Goal: Task Accomplishment & Management: Manage account settings

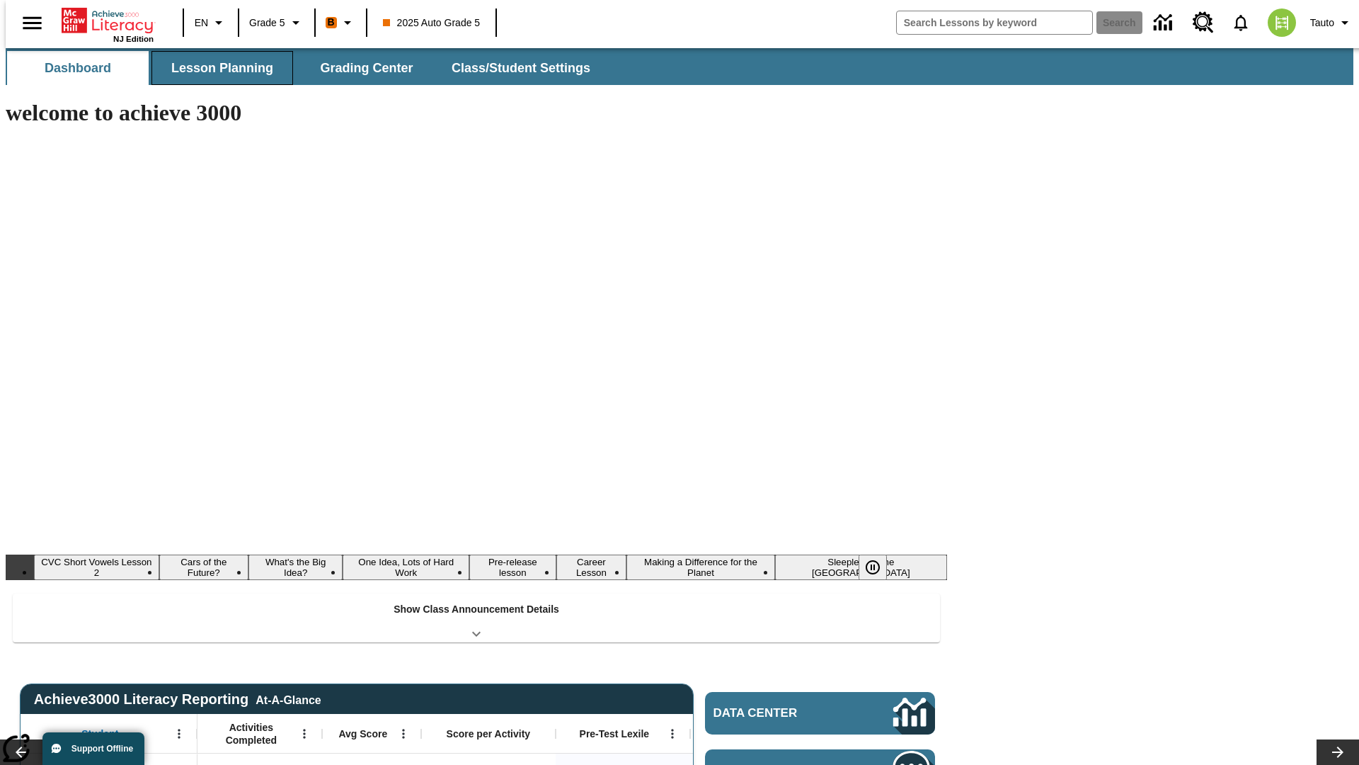
click at [217, 68] on span "Lesson Planning" at bounding box center [222, 68] width 102 height 16
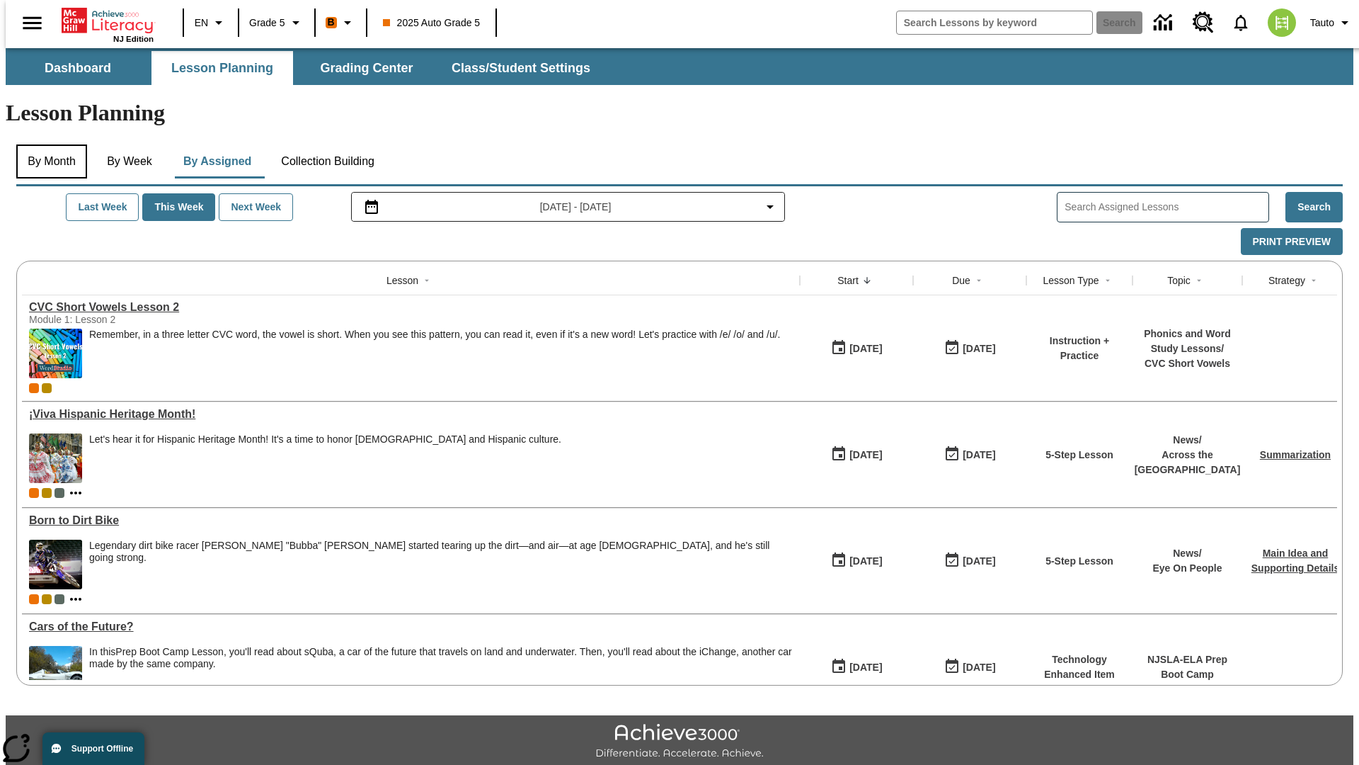
click at [47, 144] on button "By Month" at bounding box center [51, 161] width 71 height 34
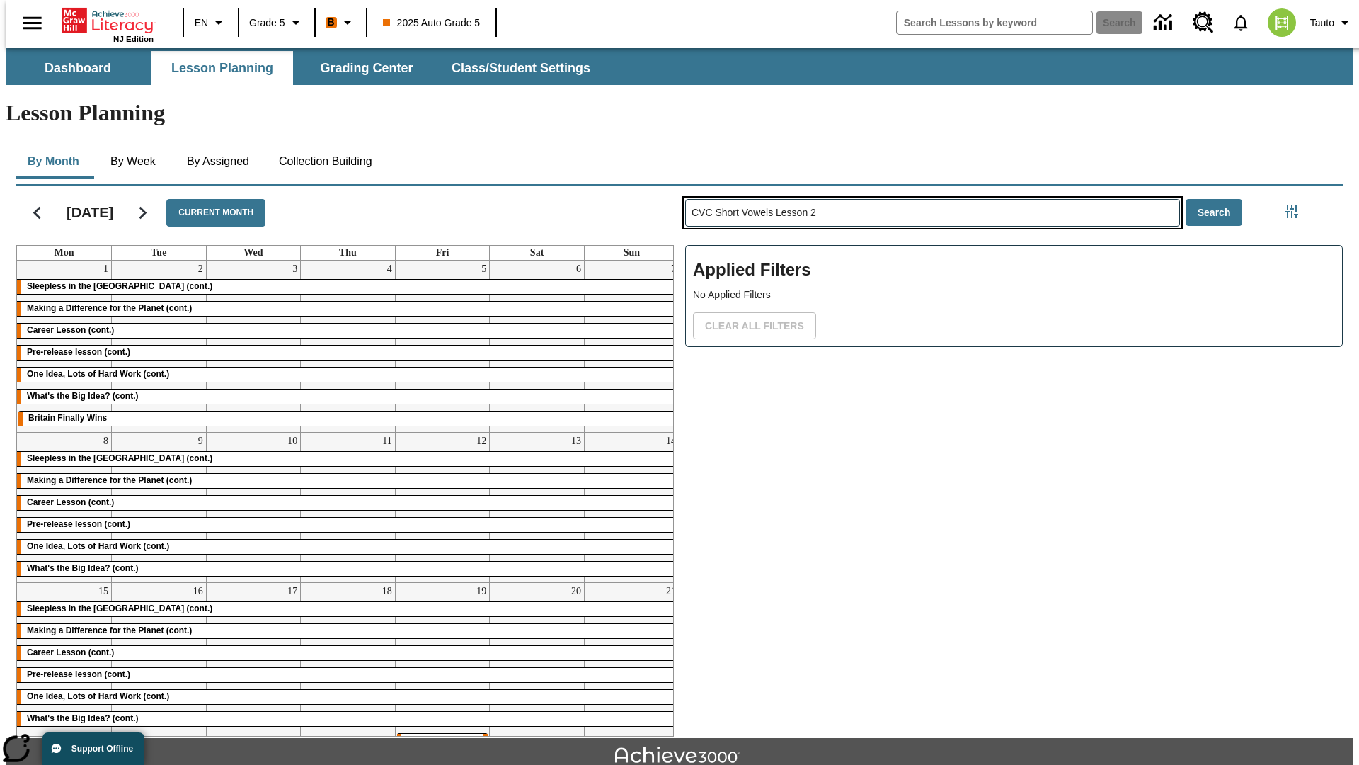
type input "CVC Short Vowels Lesson 2"
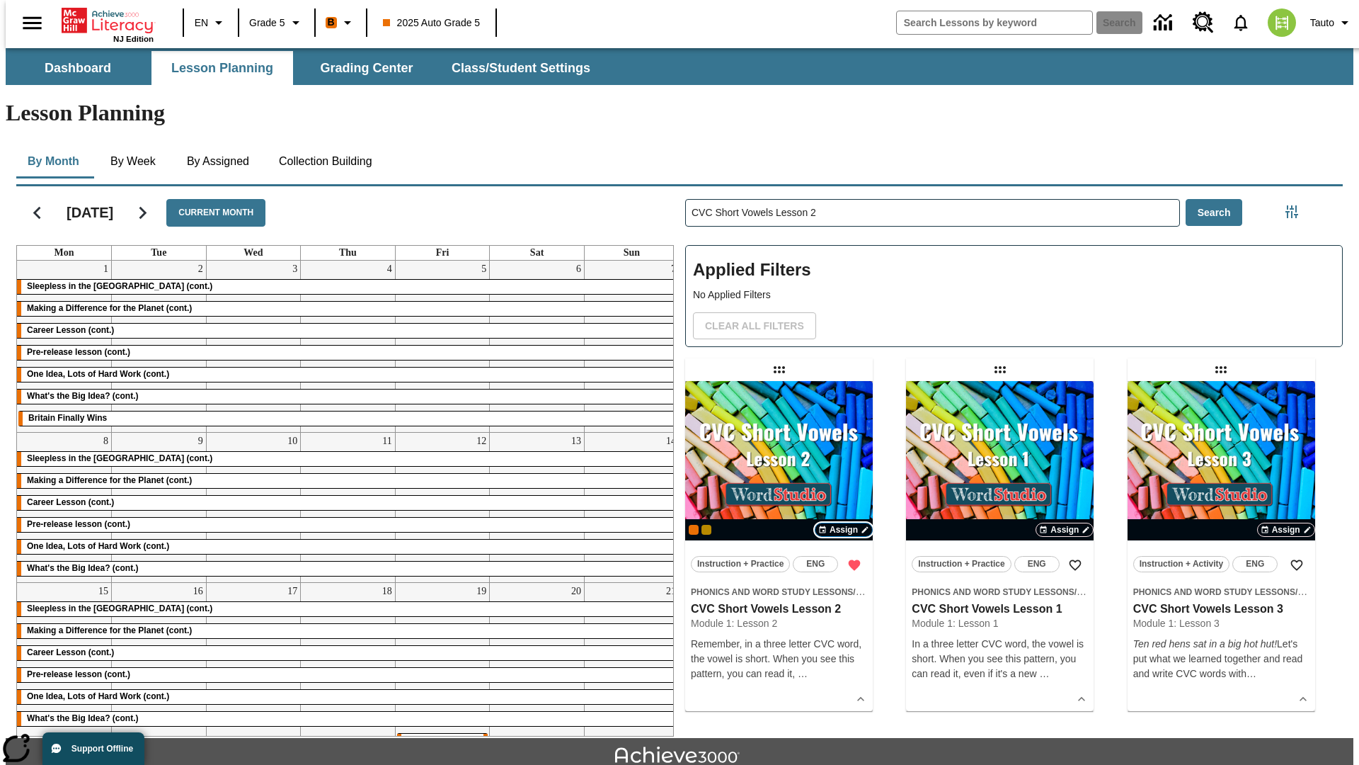
click at [844, 523] on span "Assign" at bounding box center [844, 529] width 28 height 13
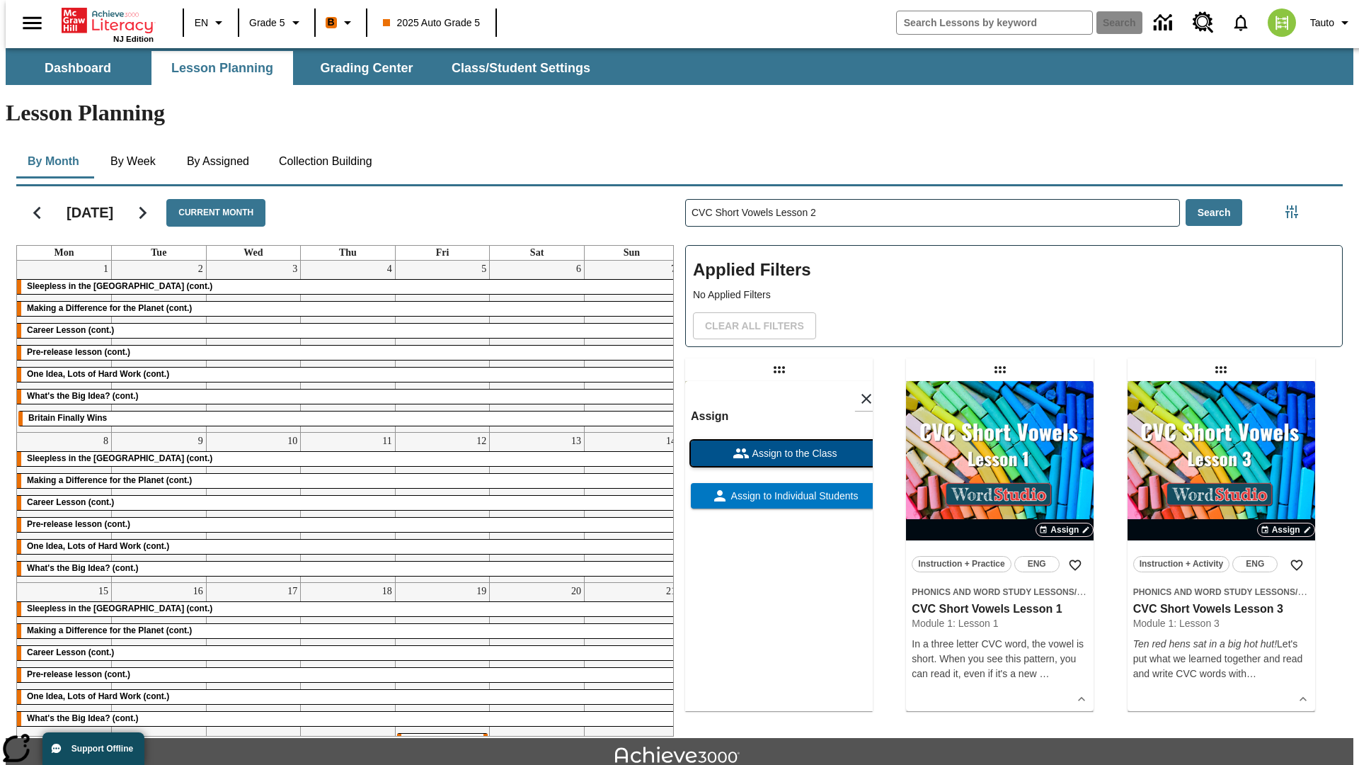
click at [779, 446] on span "Assign to the Class" at bounding box center [794, 453] width 88 height 15
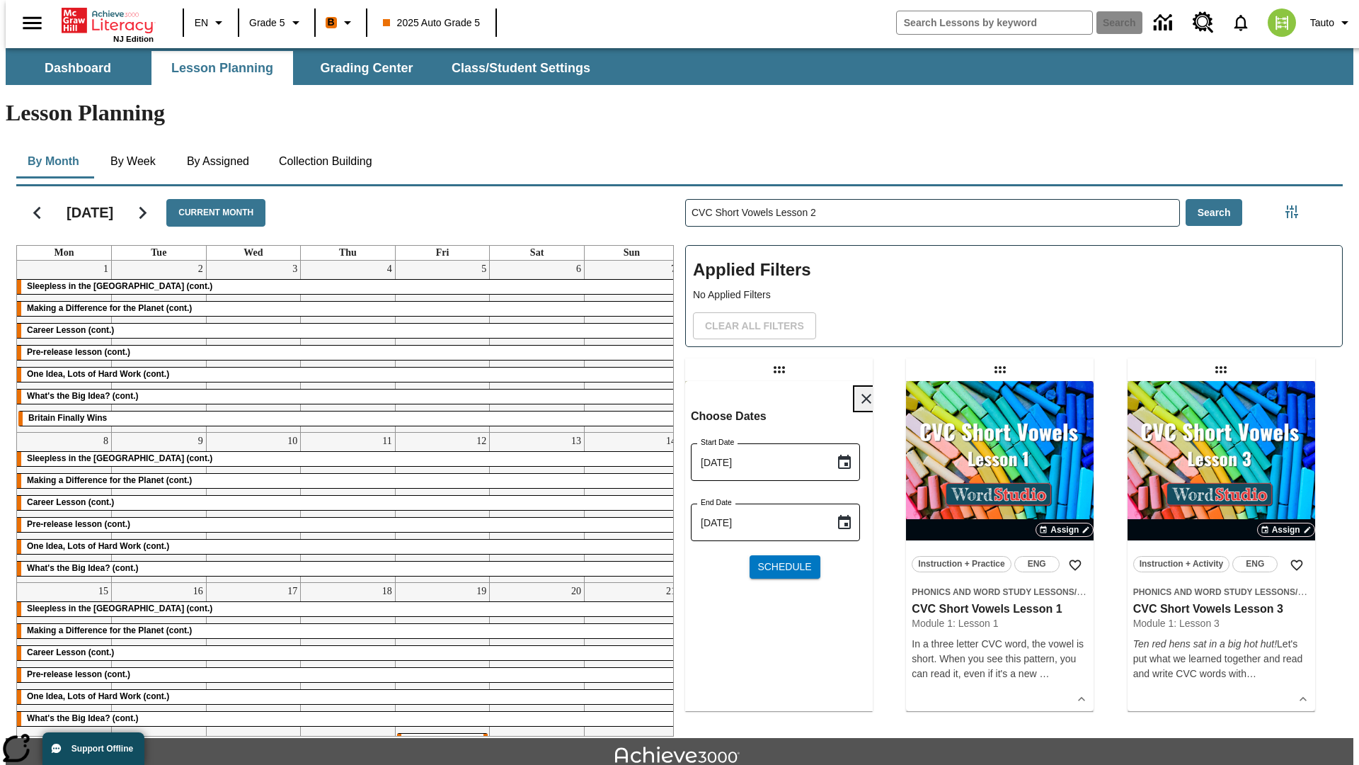
scroll to position [15, 0]
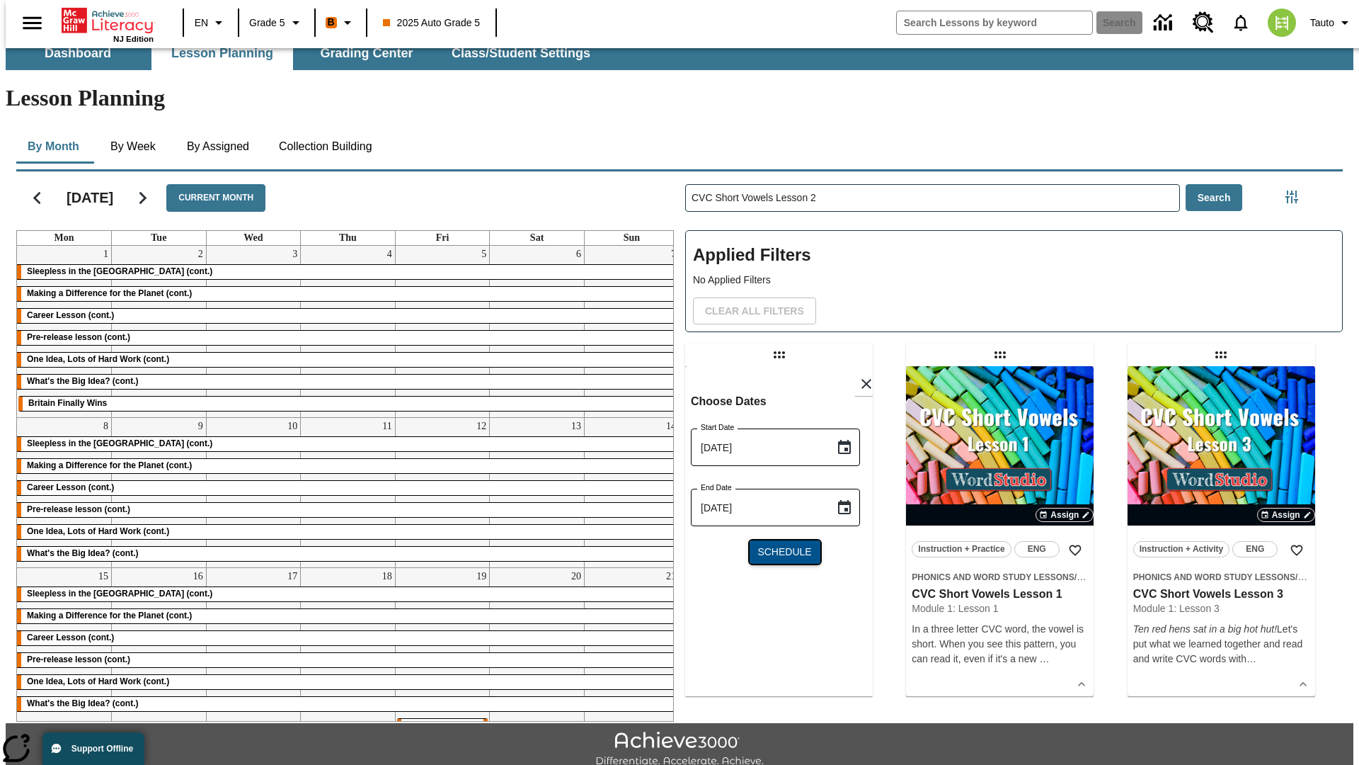
click at [779, 544] on span "Schedule" at bounding box center [785, 551] width 54 height 15
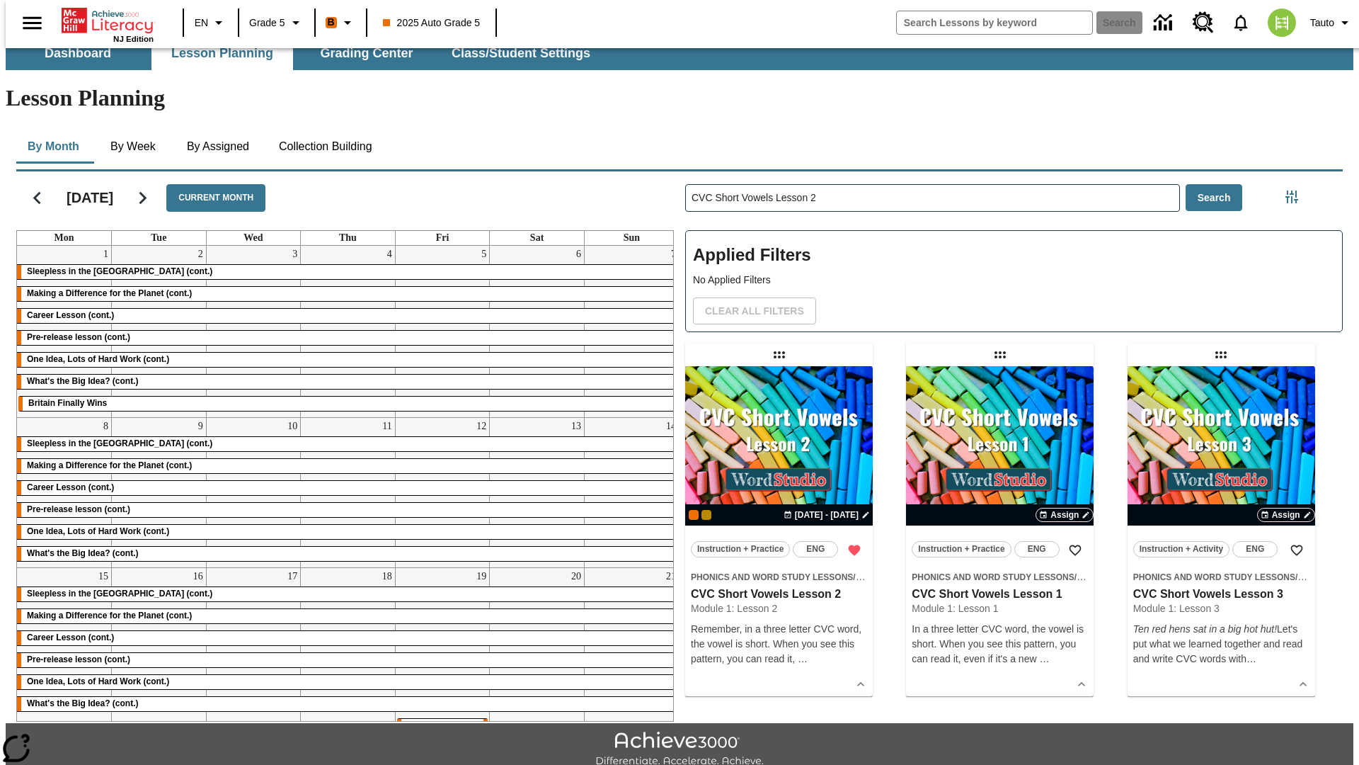
scroll to position [15, 0]
click at [102, 19] on icon "Home" at bounding box center [109, 20] width 94 height 28
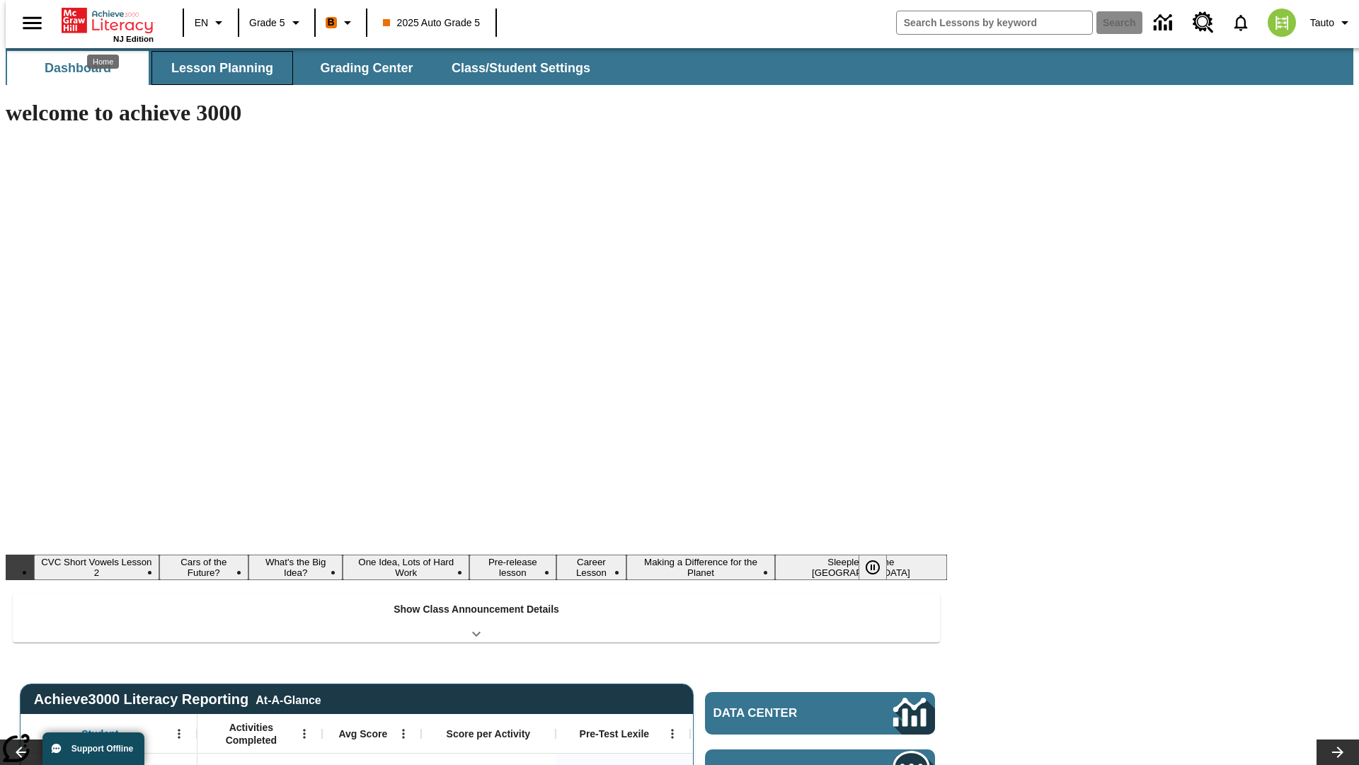
click at [217, 68] on span "Lesson Planning" at bounding box center [222, 68] width 102 height 16
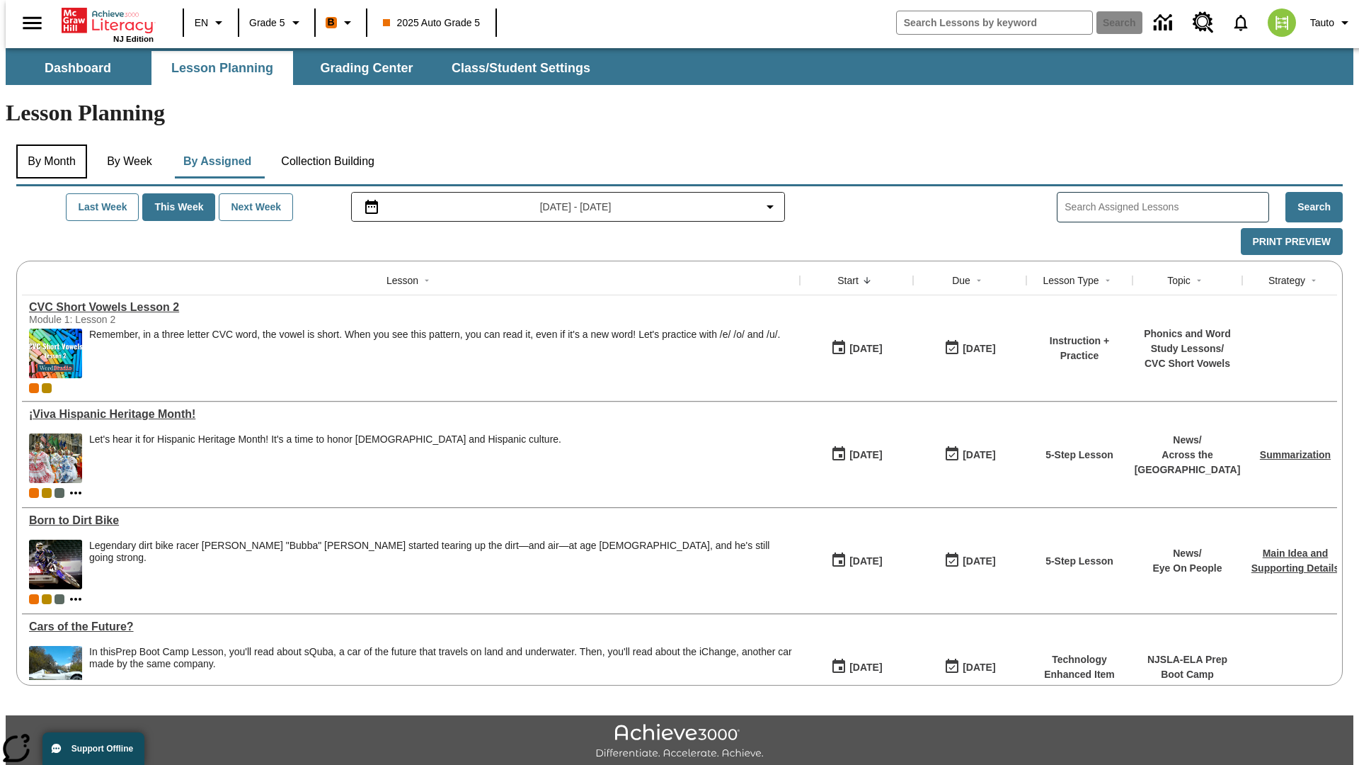
click at [47, 144] on button "By Month" at bounding box center [51, 161] width 71 height 34
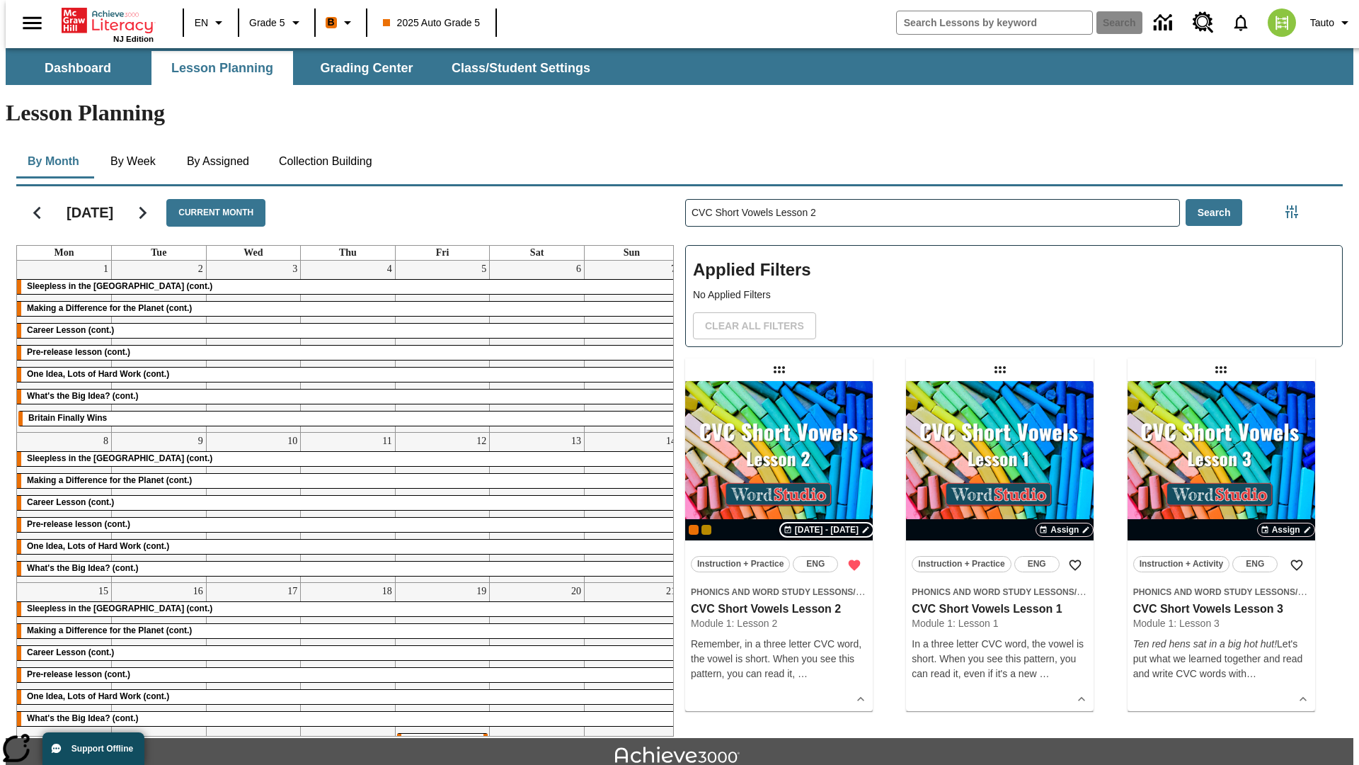
click at [828, 523] on span "[DATE] - [DATE]" at bounding box center [827, 529] width 64 height 13
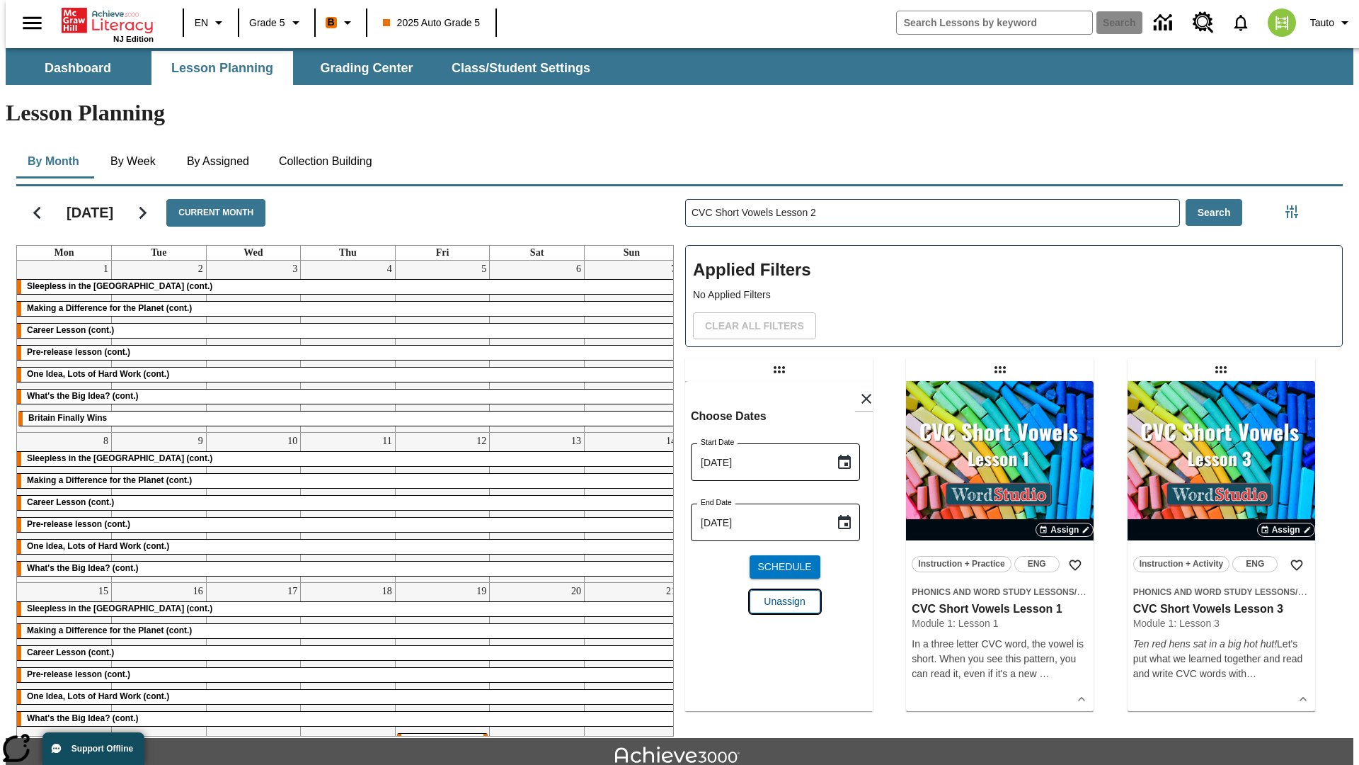
click at [779, 594] on span "Unassign" at bounding box center [784, 601] width 41 height 15
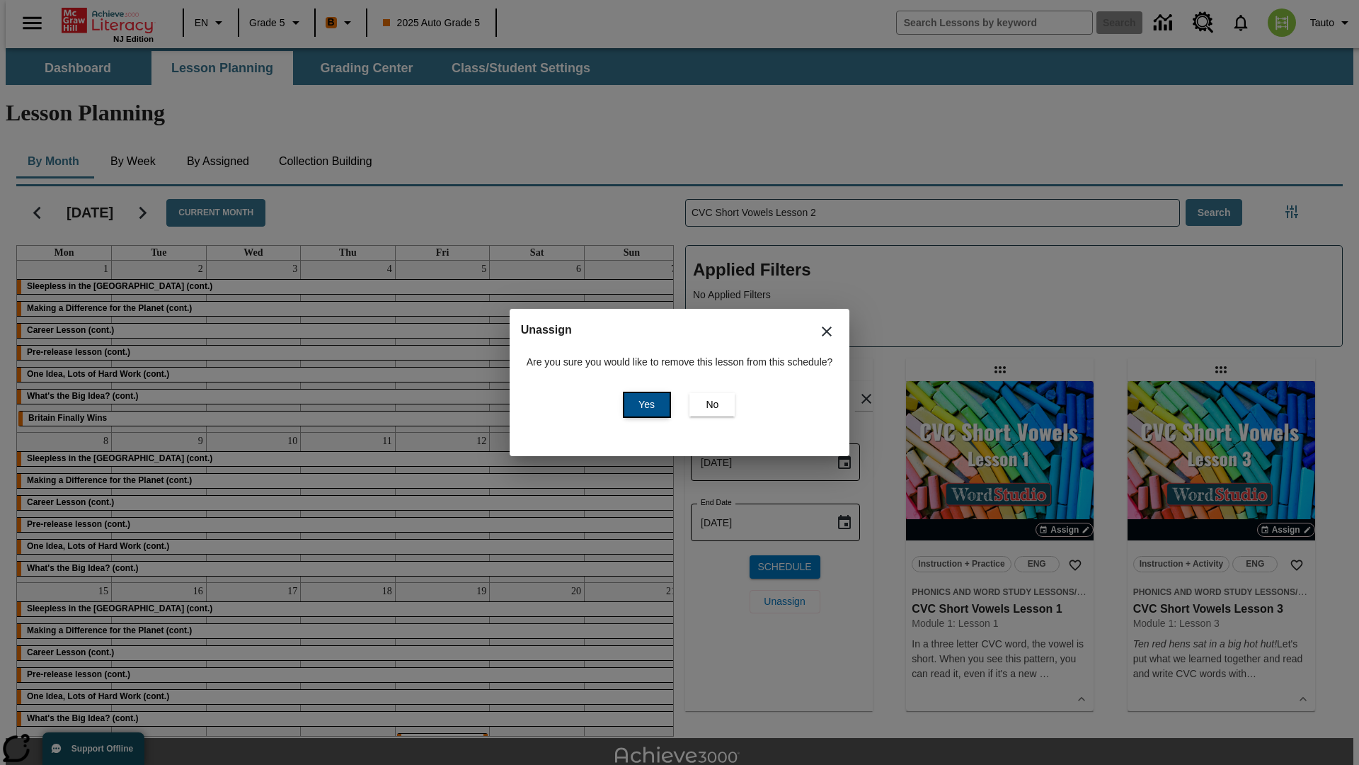
click at [644, 404] on span "Yes" at bounding box center [647, 404] width 16 height 15
